Goal: Use online tool/utility: Utilize a website feature to perform a specific function

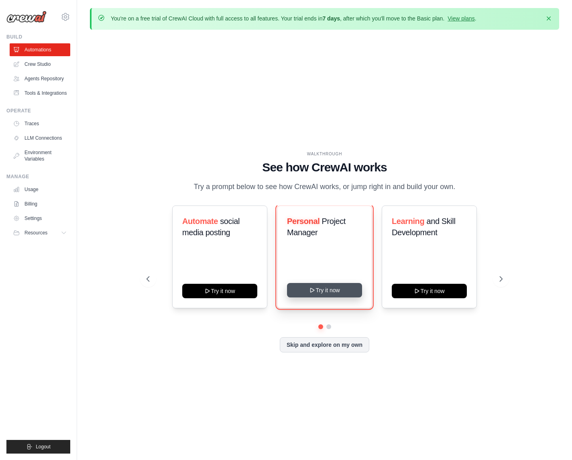
click at [324, 288] on button "Try it now" at bounding box center [324, 290] width 75 height 14
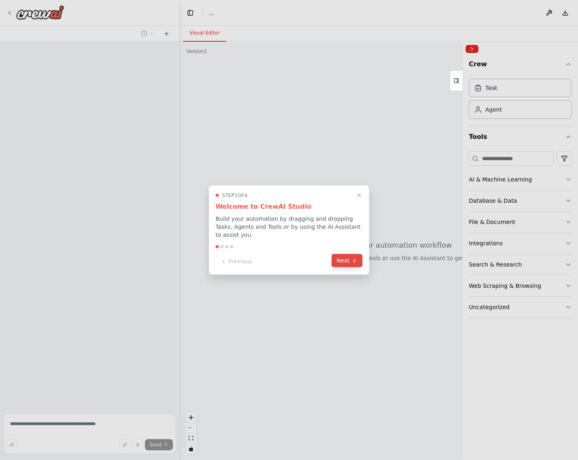
click at [346, 259] on button "Next" at bounding box center [347, 260] width 31 height 13
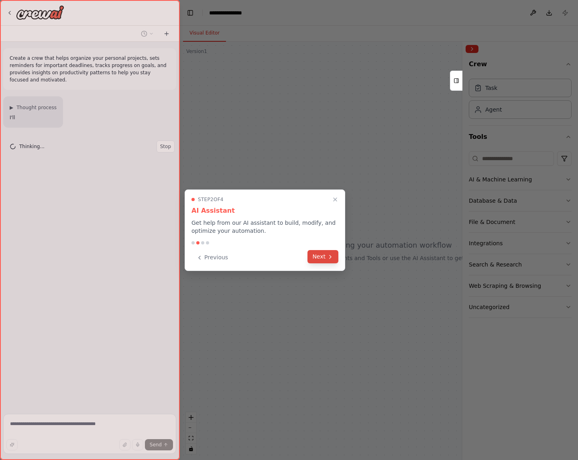
click at [320, 255] on button "Next" at bounding box center [323, 256] width 31 height 13
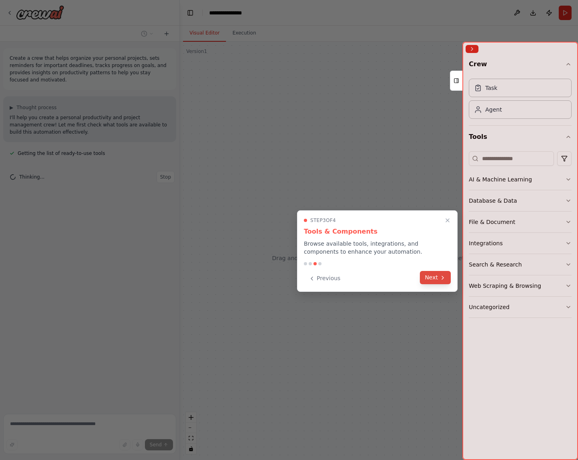
click at [432, 276] on button "Next" at bounding box center [435, 277] width 31 height 13
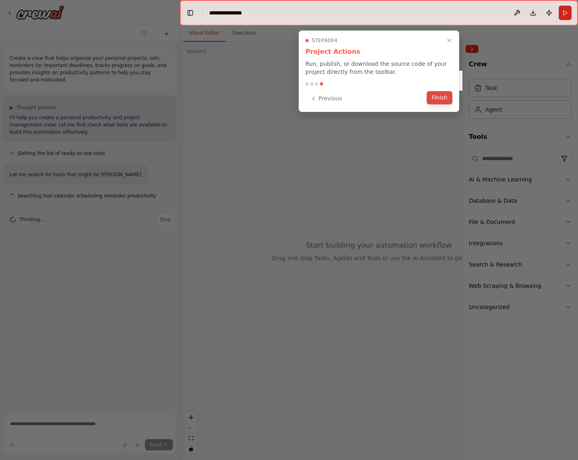
click at [438, 98] on button "Finish" at bounding box center [440, 97] width 26 height 13
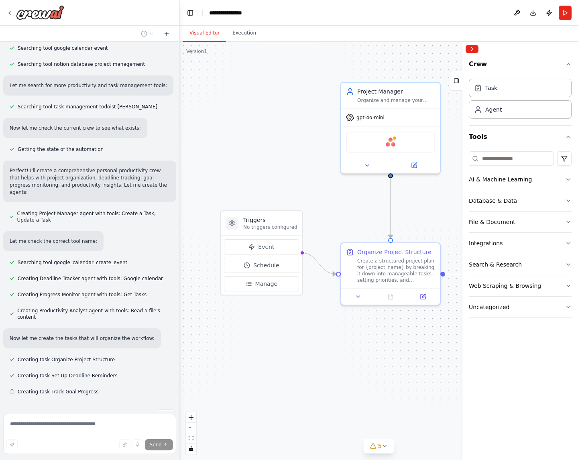
scroll to position [187, 0]
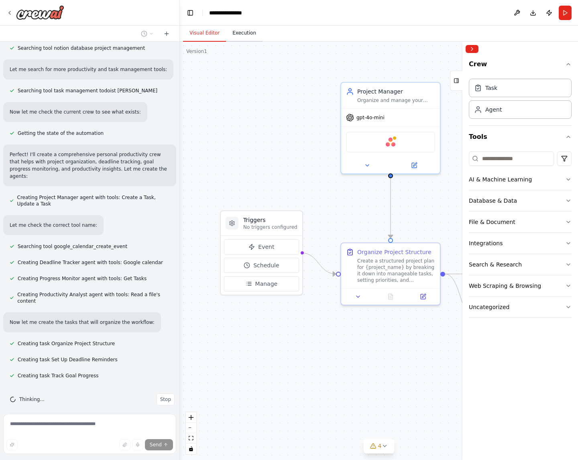
click at [236, 32] on button "Execution" at bounding box center [244, 33] width 37 height 17
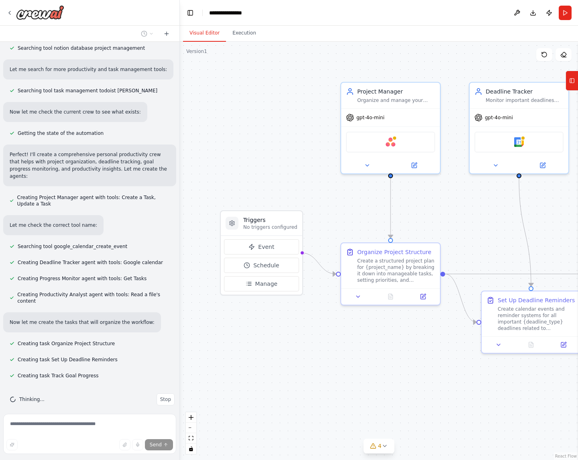
click at [204, 33] on button "Visual Editor" at bounding box center [204, 33] width 43 height 17
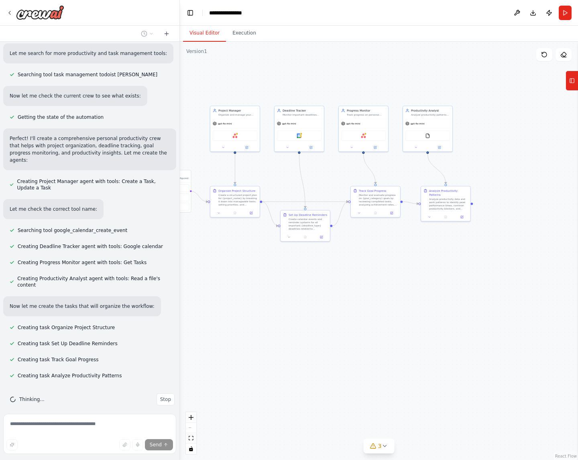
drag, startPoint x: 392, startPoint y: 64, endPoint x: 303, endPoint y: 85, distance: 92.0
click at [302, 85] on div ".deletable-edge-delete-btn { width: 20px; height: 20px; border: 0px solid #ffff…" at bounding box center [379, 251] width 398 height 418
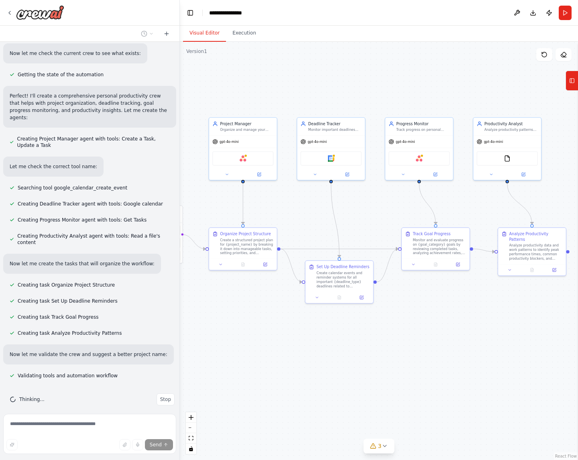
scroll to position [268, 0]
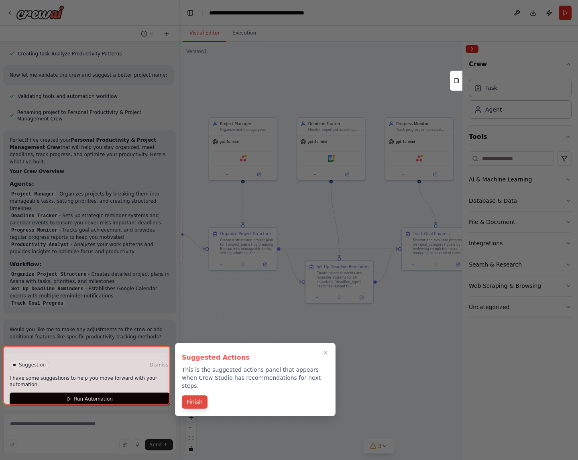
click at [194, 395] on button "Finish" at bounding box center [195, 401] width 26 height 13
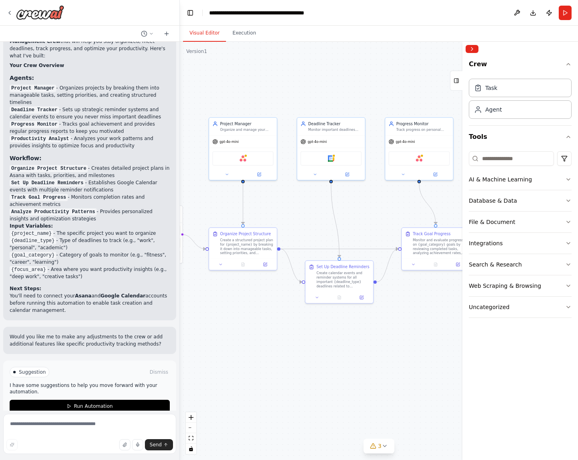
scroll to position [638, 0]
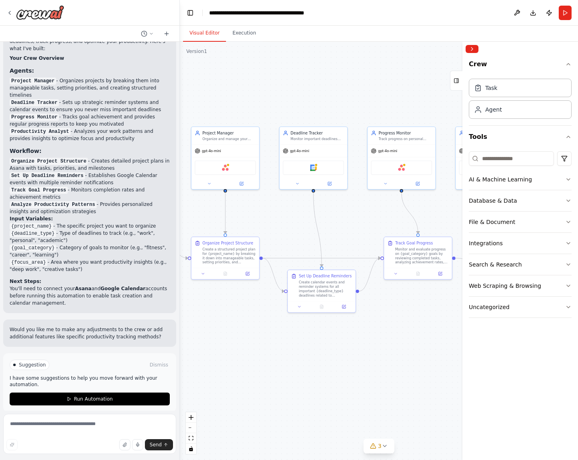
drag, startPoint x: 249, startPoint y: 337, endPoint x: 227, endPoint y: 341, distance: 21.6
click at [227, 341] on div ".deletable-edge-delete-btn { width: 20px; height: 20px; border: 0px solid #ffff…" at bounding box center [379, 251] width 398 height 418
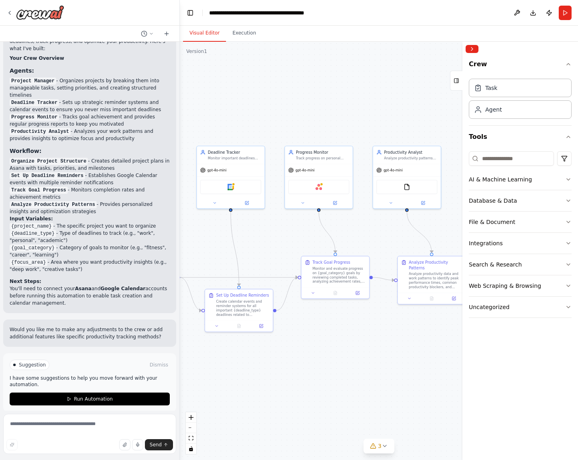
drag, startPoint x: 396, startPoint y: 344, endPoint x: 317, endPoint y: 369, distance: 83.4
click at [317, 369] on div ".deletable-edge-delete-btn { width: 20px; height: 20px; border: 0px solid #ffff…" at bounding box center [379, 251] width 398 height 418
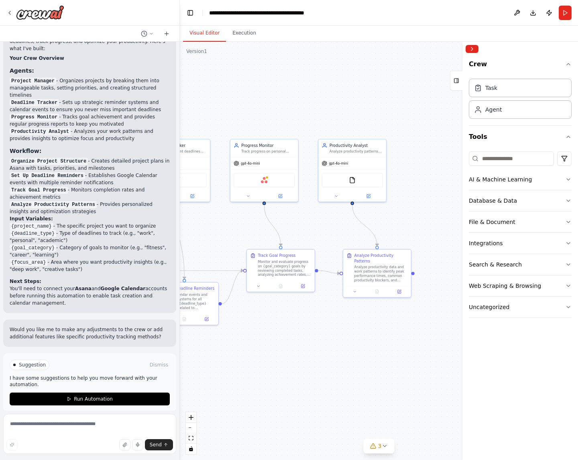
drag, startPoint x: 430, startPoint y: 346, endPoint x: 444, endPoint y: 318, distance: 31.8
click at [444, 318] on div ".deletable-edge-delete-btn { width: 20px; height: 20px; border: 0px solid #ffff…" at bounding box center [379, 251] width 398 height 418
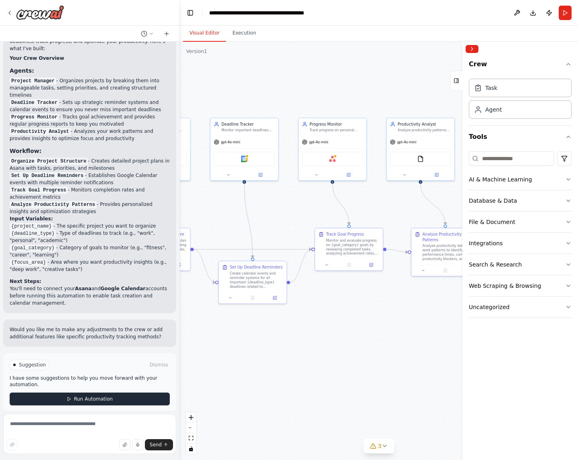
click at [140, 393] on button "Run Automation" at bounding box center [90, 399] width 160 height 13
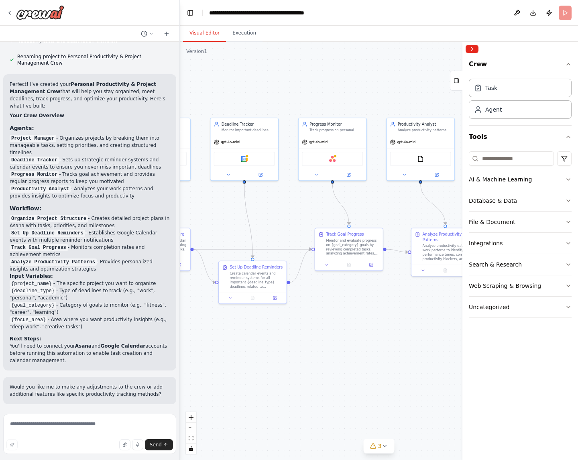
scroll to position [573, 0]
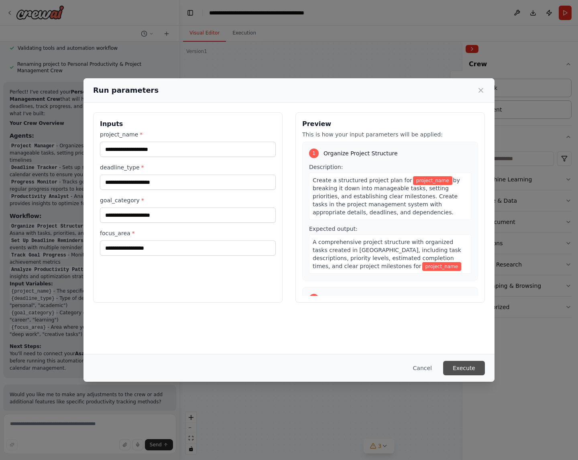
click at [462, 364] on button "Execute" at bounding box center [464, 368] width 42 height 14
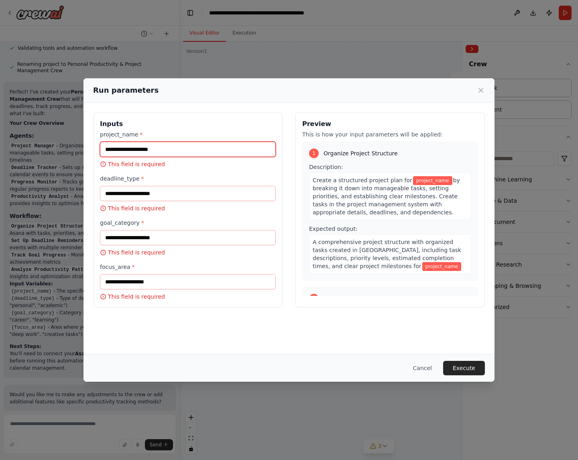
click at [150, 146] on input "project_name *" at bounding box center [188, 149] width 176 height 15
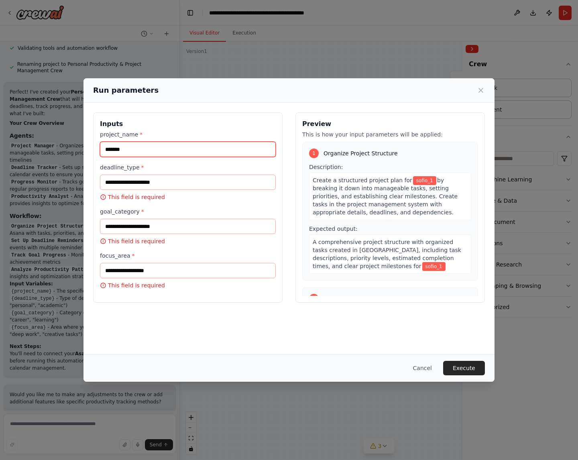
type input "*******"
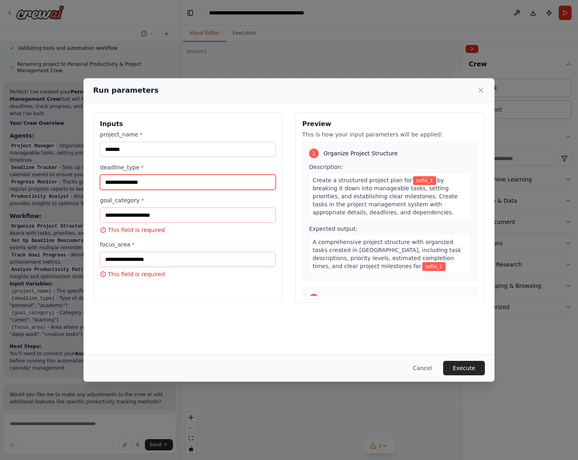
type input "**********"
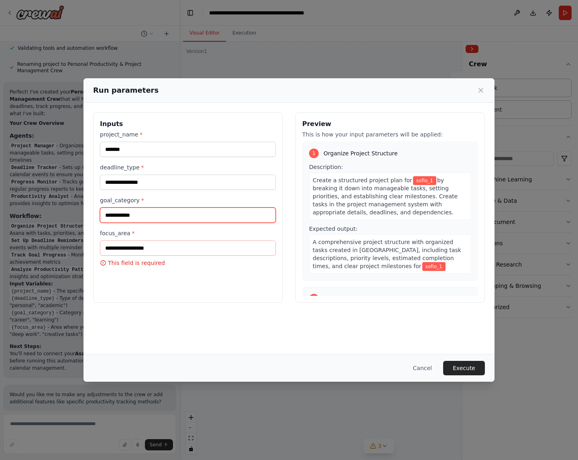
type input "**********"
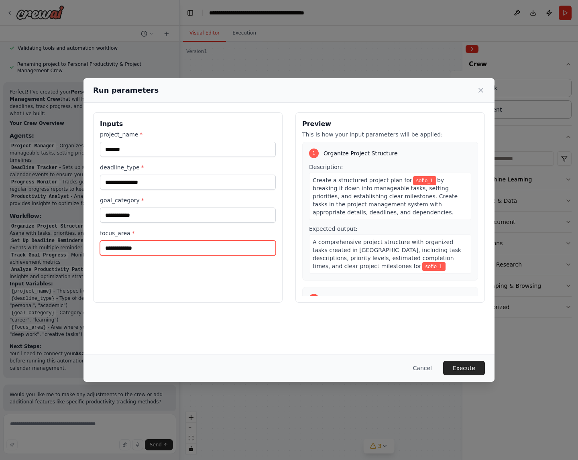
type input "**********"
click at [189, 282] on div "**********" at bounding box center [187, 207] width 189 height 190
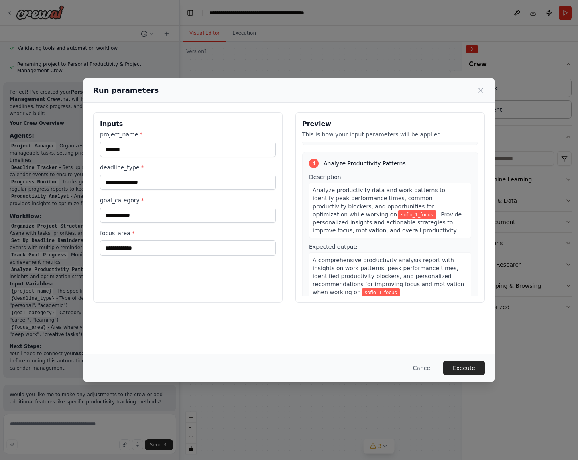
scroll to position [445, 0]
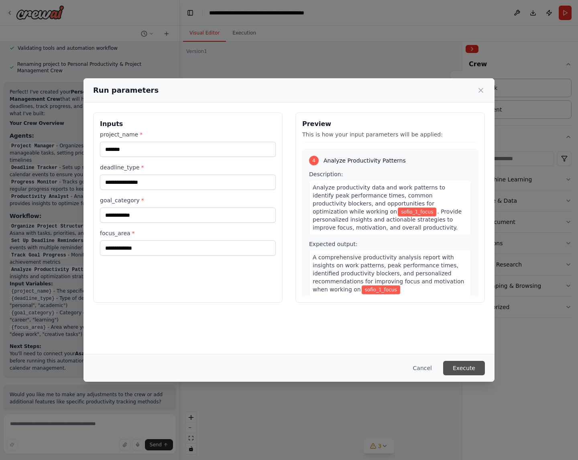
click at [475, 373] on button "Execute" at bounding box center [464, 368] width 42 height 14
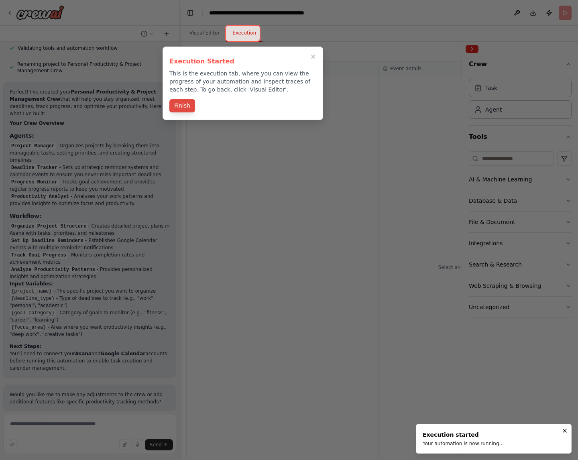
click at [177, 104] on button "Finish" at bounding box center [182, 105] width 26 height 13
